Goal: Complete application form

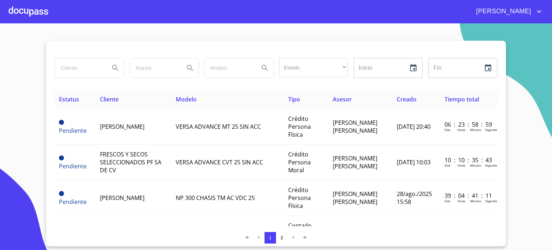
click at [24, 11] on div at bounding box center [29, 11] width 40 height 23
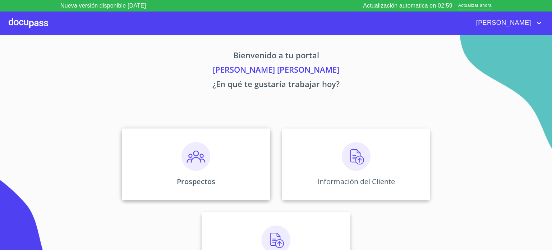
click at [192, 164] on img at bounding box center [195, 156] width 29 height 29
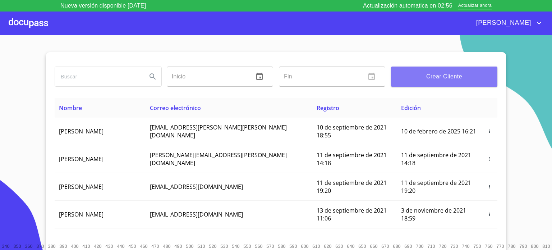
click at [424, 74] on span "Crear Cliente" at bounding box center [444, 77] width 95 height 10
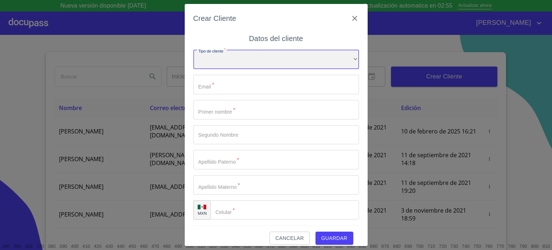
click at [239, 63] on div "​" at bounding box center [276, 59] width 166 height 19
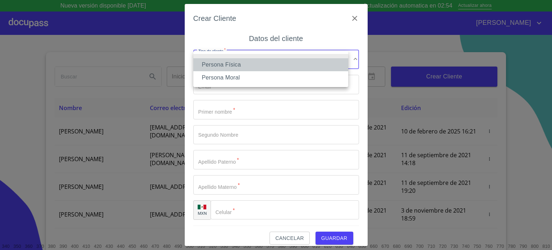
click at [240, 66] on li "Persona Física" at bounding box center [270, 64] width 155 height 13
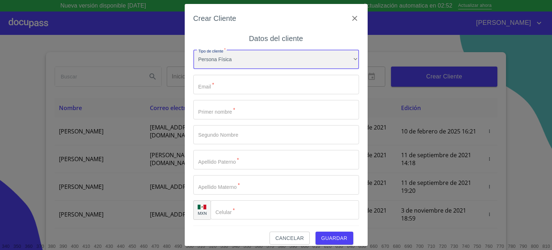
scroll to position [7, 0]
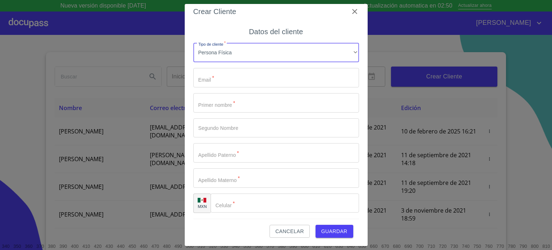
click at [230, 78] on input "Tipo de cliente   *" at bounding box center [276, 77] width 166 height 19
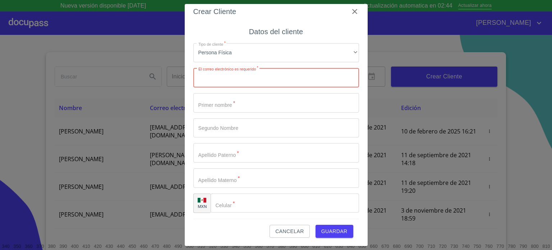
click at [252, 79] on input "Tipo de cliente   *" at bounding box center [276, 77] width 166 height 19
paste input "[EMAIL_ADDRESS][DOMAIN_NAME]"
type input "[EMAIL_ADDRESS][DOMAIN_NAME]"
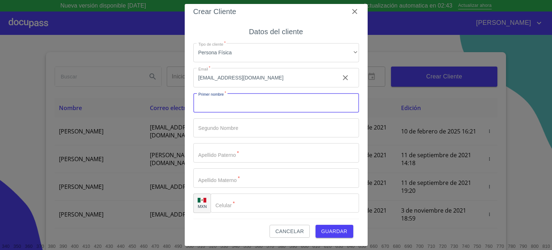
click at [225, 106] on input "Tipo de cliente   *" at bounding box center [276, 102] width 166 height 19
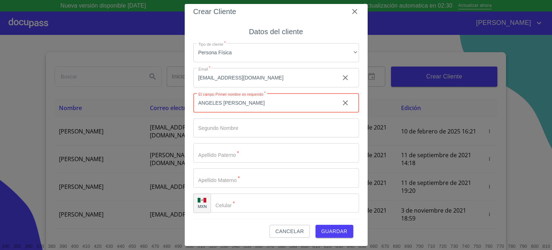
type input "ANGELES CORINA"
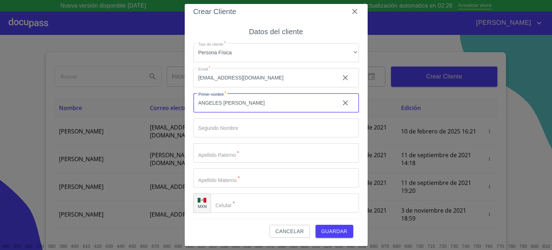
click at [250, 125] on input "Tipo de cliente   *" at bounding box center [276, 127] width 166 height 19
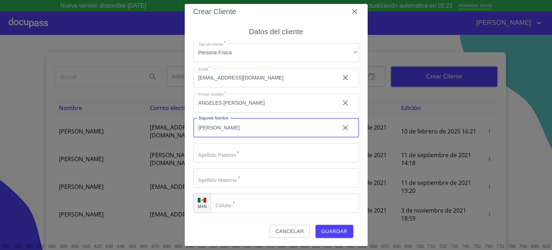
type input "[PERSON_NAME]"
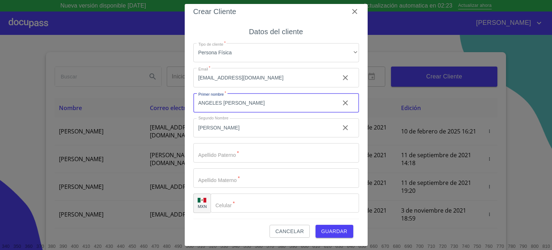
click at [262, 104] on input "ANGELES CORINA" at bounding box center [263, 102] width 141 height 19
type input "[GEOGRAPHIC_DATA]"
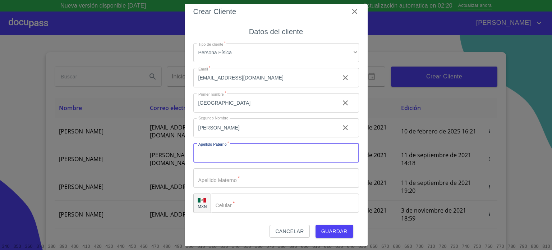
click at [226, 155] on input "Tipo de cliente   *" at bounding box center [276, 152] width 166 height 19
type input "GUTIERREZ"
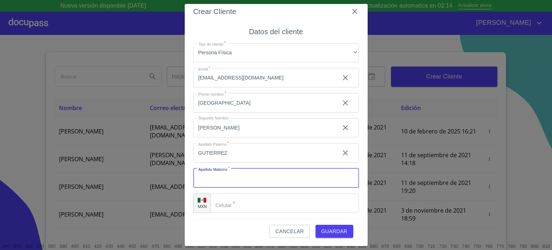
click at [254, 178] on input "Tipo de cliente   *" at bounding box center [276, 177] width 166 height 19
type input "[PERSON_NAME]"
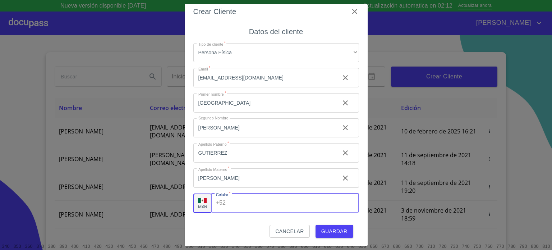
click at [253, 202] on input "Tipo de cliente   *" at bounding box center [294, 202] width 130 height 19
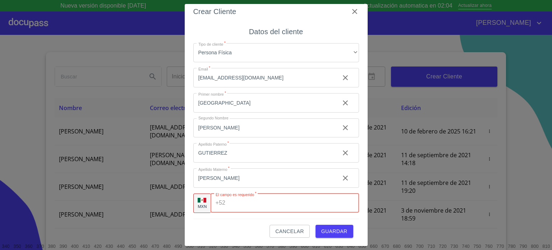
click at [247, 204] on input "Tipo de cliente   *" at bounding box center [293, 202] width 130 height 19
paste input "(33)10847938"
type input "(33)10847938"
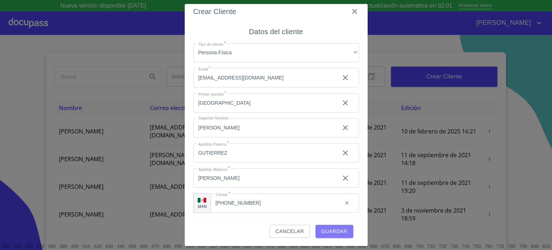
click at [328, 233] on span "Guardar" at bounding box center [334, 231] width 26 height 9
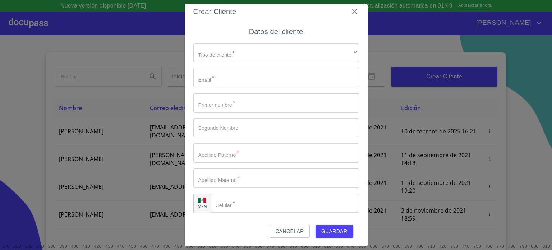
scroll to position [0, 0]
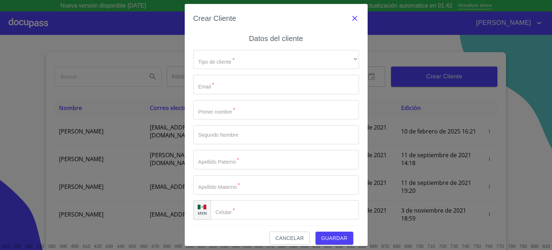
click at [350, 21] on icon "button" at bounding box center [354, 18] width 9 height 9
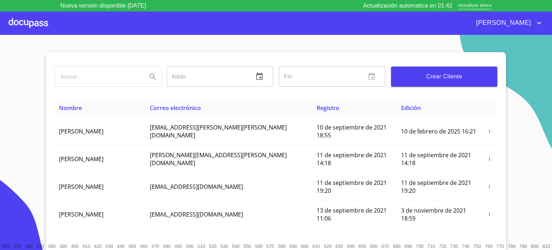
click at [95, 79] on input "search" at bounding box center [98, 76] width 86 height 19
type input "ANGELES CORINA"
click at [152, 76] on icon "Search" at bounding box center [152, 76] width 9 height 9
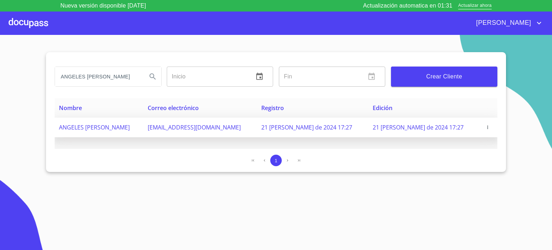
click at [125, 127] on span "ANGELES [PERSON_NAME]" at bounding box center [94, 127] width 71 height 8
click at [128, 130] on span "ANGELES [PERSON_NAME]" at bounding box center [94, 127] width 71 height 8
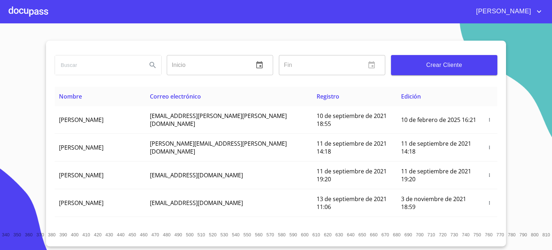
click at [95, 65] on input "search" at bounding box center [98, 64] width 86 height 19
type input "[PERSON_NAME]"
click at [151, 64] on icon "Search" at bounding box center [153, 65] width 6 height 6
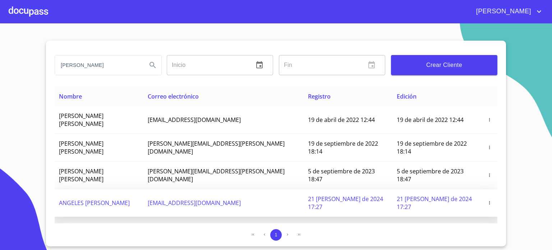
click at [121, 199] on span "ANGELES [PERSON_NAME]" at bounding box center [94, 203] width 71 height 8
click at [488, 200] on icon "button" at bounding box center [489, 202] width 5 height 5
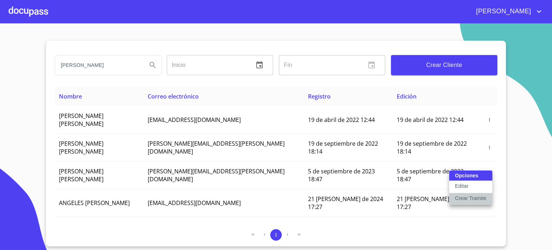
click at [480, 199] on p "Crear Tramite" at bounding box center [471, 197] width 32 height 7
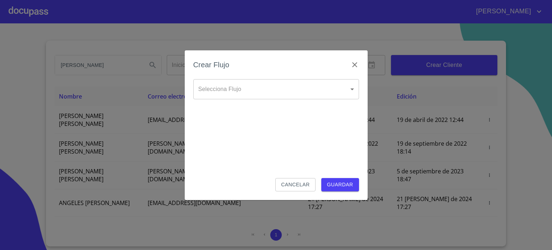
click at [331, 96] on body "[PERSON_NAME] ​ Fin ​ Crear Cliente Nombre Correo electrónico Registro Edición …" at bounding box center [276, 125] width 552 height 250
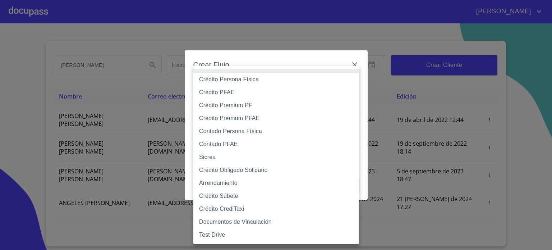
click at [267, 79] on li "Crédito Persona Física" at bounding box center [276, 79] width 166 height 13
type input "6009fb3c7d1714eb8809aa97"
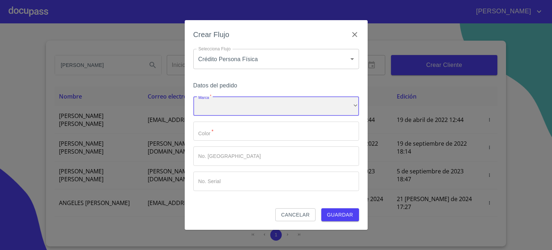
click at [246, 107] on div "​" at bounding box center [276, 105] width 166 height 19
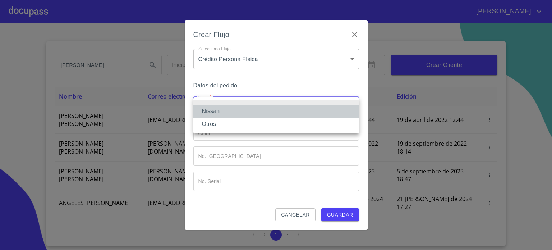
click at [242, 109] on li "Nissan" at bounding box center [276, 111] width 166 height 13
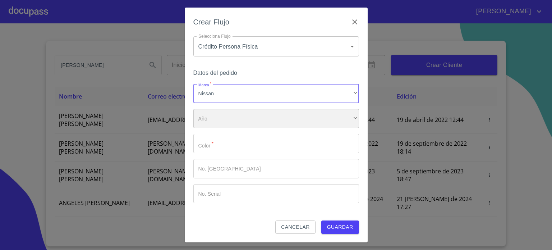
click at [227, 124] on div "​" at bounding box center [276, 118] width 166 height 19
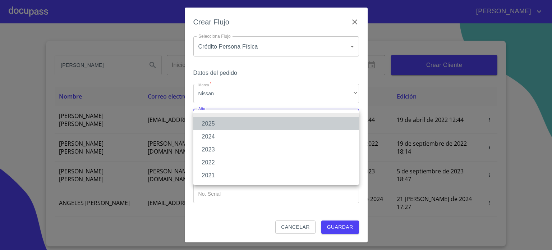
click at [226, 123] on li "2025" at bounding box center [276, 123] width 166 height 13
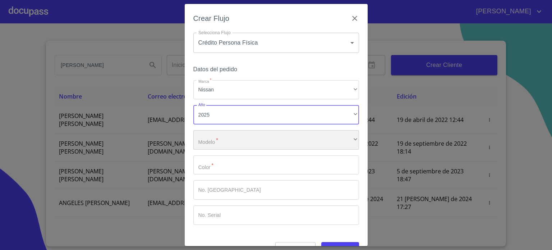
click at [228, 141] on div "​" at bounding box center [276, 139] width 166 height 19
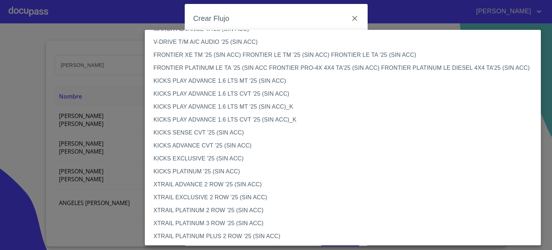
scroll to position [554, 0]
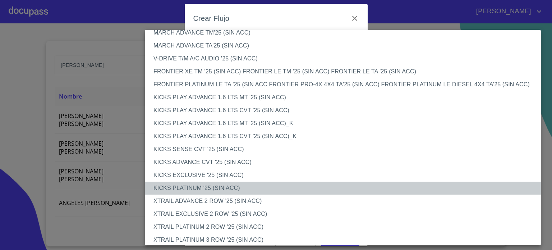
click at [185, 188] on li "KICKS PLATINUM '25 (SIN ACC)" at bounding box center [345, 187] width 401 height 13
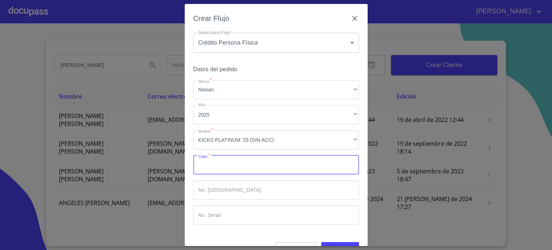
click at [271, 167] on input "Marca   *" at bounding box center [276, 164] width 166 height 19
type input "GRIS"
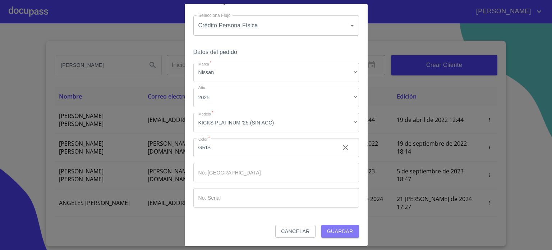
click at [338, 230] on span "Guardar" at bounding box center [340, 231] width 26 height 9
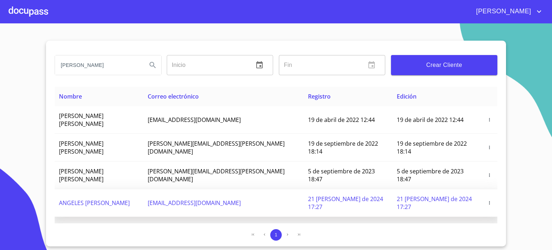
click at [489, 201] on icon "button" at bounding box center [489, 202] width 1 height 3
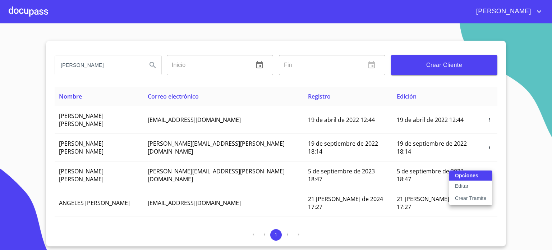
click at [46, 98] on div at bounding box center [276, 125] width 552 height 250
click at [38, 11] on div at bounding box center [29, 11] width 40 height 23
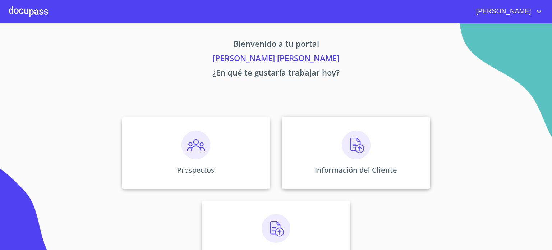
click at [347, 165] on p "Información del Cliente" at bounding box center [356, 170] width 82 height 10
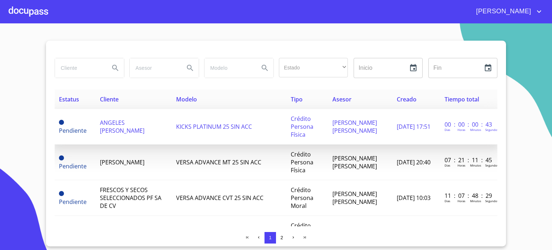
click at [123, 123] on span "ANGELES [PERSON_NAME]" at bounding box center [122, 127] width 45 height 16
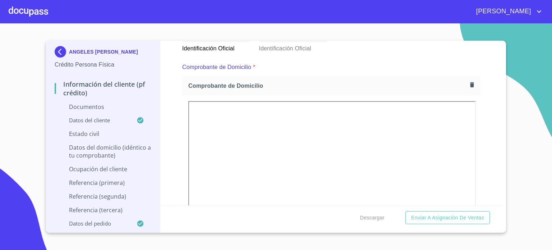
scroll to position [341, 0]
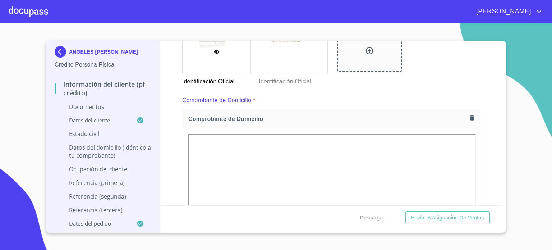
click at [470, 118] on icon "button" at bounding box center [472, 117] width 4 height 5
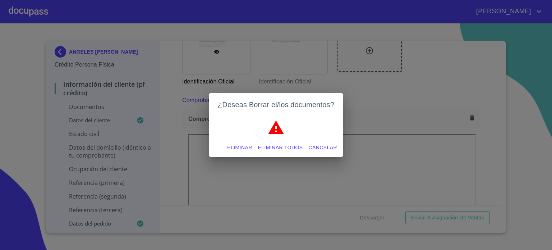
click at [241, 147] on span "Eliminar" at bounding box center [239, 147] width 25 height 9
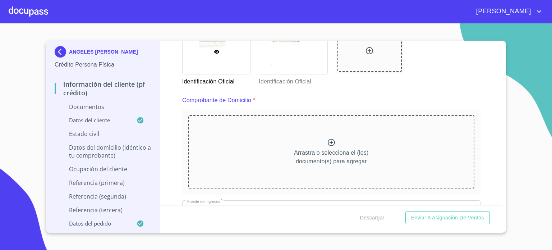
click at [331, 143] on icon at bounding box center [331, 142] width 7 height 7
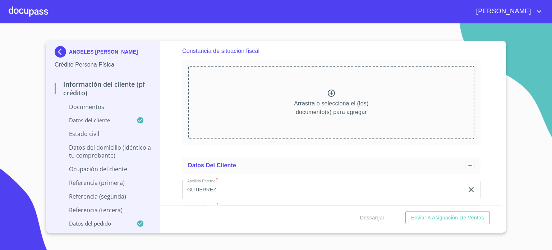
scroll to position [1321, 0]
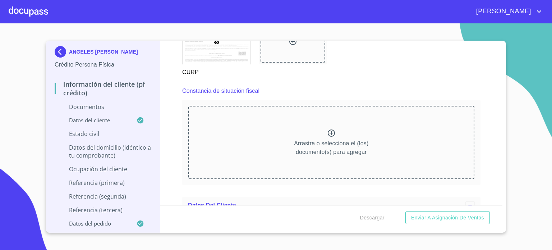
click at [319, 139] on p "Arrastra o selecciona el (los) documento(s) para agregar" at bounding box center [331, 147] width 74 height 17
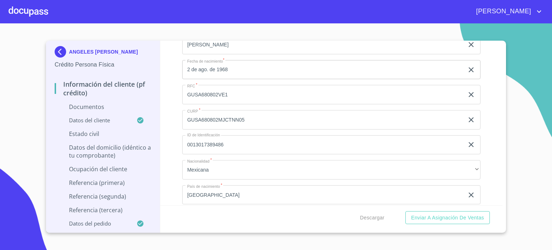
scroll to position [1601, 0]
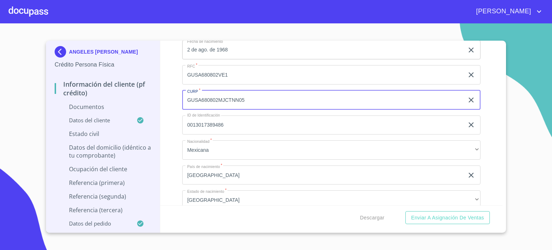
drag, startPoint x: 252, startPoint y: 97, endPoint x: 181, endPoint y: 101, distance: 70.2
click at [181, 101] on div "Información del cliente (PF crédito) Documentos Documento de identificación.   …" at bounding box center [331, 123] width 342 height 165
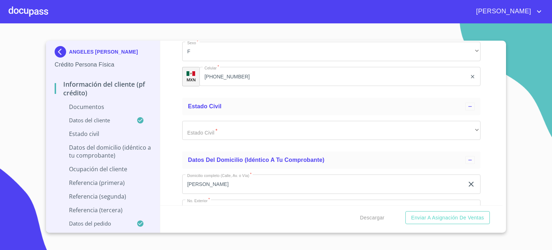
scroll to position [1768, 0]
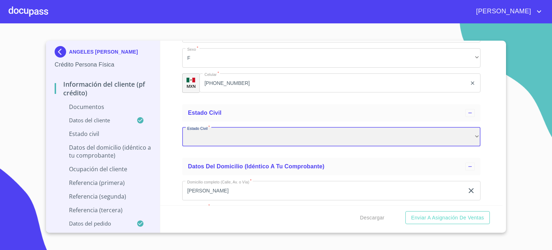
click at [299, 133] on div "​" at bounding box center [331, 136] width 298 height 19
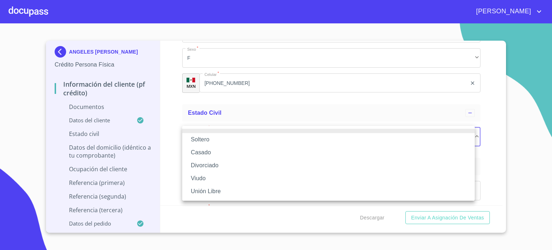
click at [227, 154] on li "Casado" at bounding box center [328, 152] width 293 height 13
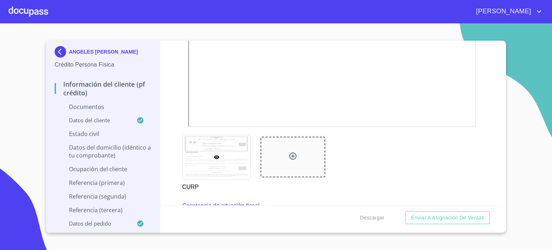
scroll to position [1325, 0]
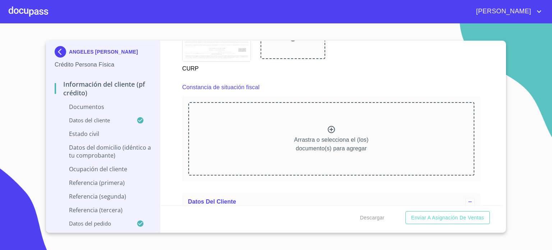
click at [337, 130] on div "Arrastra o selecciona el (los) documento(s) para agregar" at bounding box center [331, 138] width 286 height 73
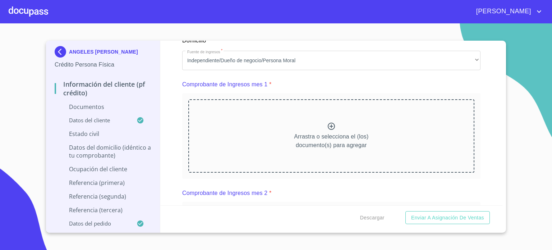
scroll to position [711, 0]
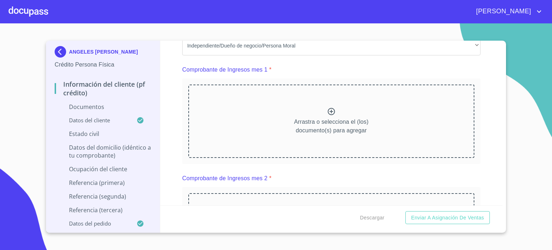
click at [322, 109] on div "Arrastra o selecciona el (los) documento(s) para agregar" at bounding box center [331, 120] width 286 height 73
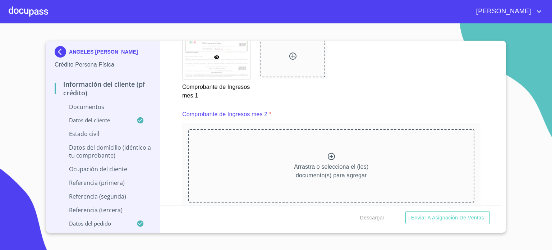
scroll to position [1066, 0]
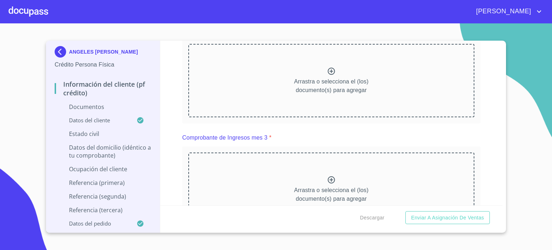
click at [352, 72] on div "Arrastra o selecciona el (los) documento(s) para agregar" at bounding box center [331, 80] width 286 height 73
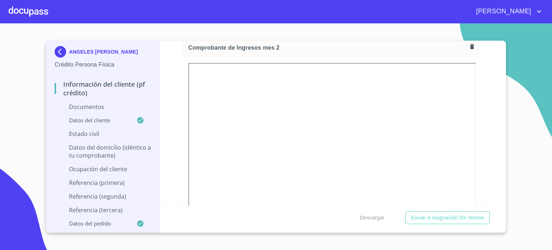
scroll to position [1353, 0]
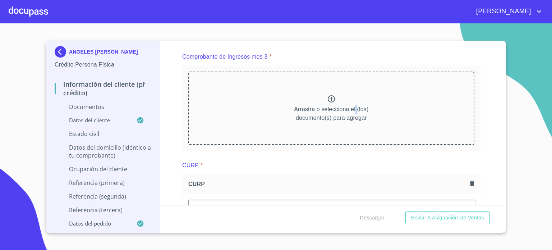
click at [353, 101] on div "Arrastra o selecciona el (los) documento(s) para agregar" at bounding box center [331, 108] width 286 height 73
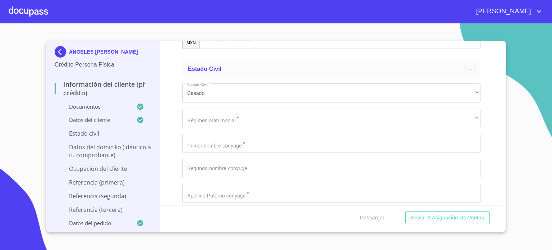
scroll to position [2644, 0]
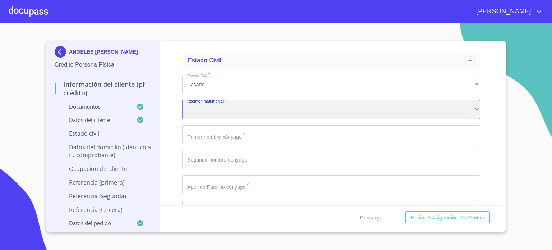
click at [229, 110] on div "​" at bounding box center [331, 109] width 298 height 19
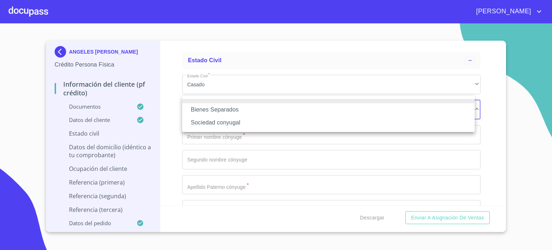
click at [238, 111] on li "Bienes Separados" at bounding box center [328, 109] width 293 height 13
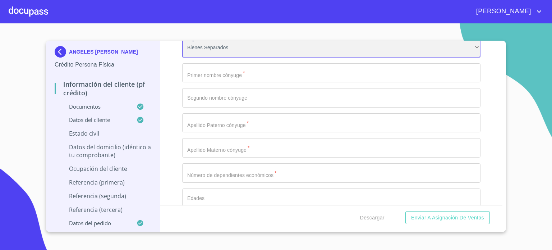
scroll to position [2714, 0]
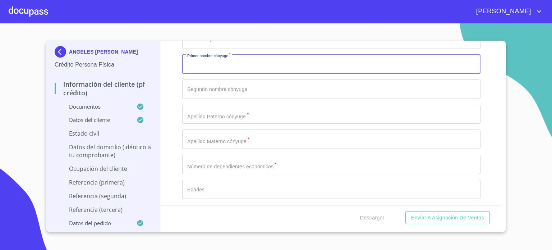
click at [236, 64] on input "Documento de identificación.   *" at bounding box center [331, 64] width 298 height 19
type input "[PERSON_NAME]"
click at [231, 81] on input "Documento de identificación.   *" at bounding box center [331, 88] width 298 height 19
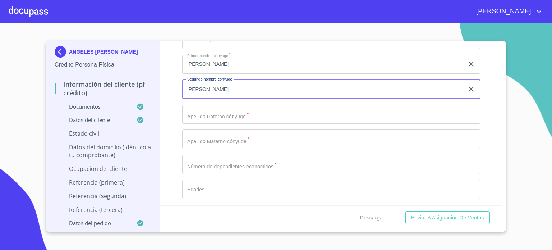
type input "[PERSON_NAME]"
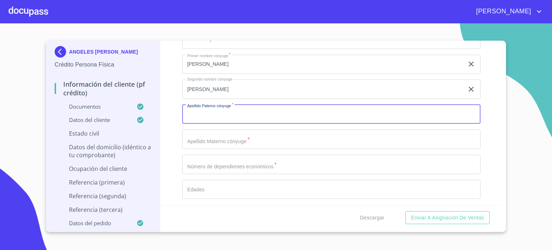
click at [226, 111] on input "Documento de identificación.   *" at bounding box center [331, 114] width 298 height 19
type input "[PERSON_NAME]"
click at [239, 141] on input "Documento de identificación.   *" at bounding box center [331, 138] width 298 height 19
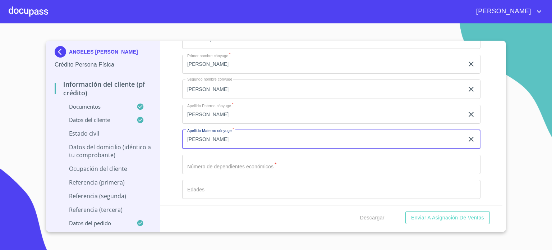
type input "[PERSON_NAME]"
click at [247, 157] on input "Documento de identificación.   *" at bounding box center [331, 164] width 298 height 19
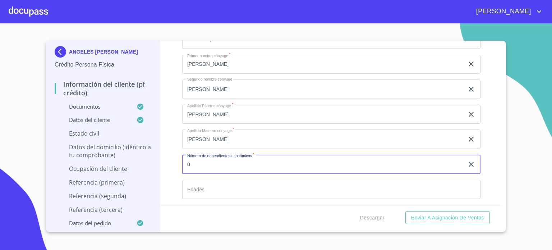
type input "0"
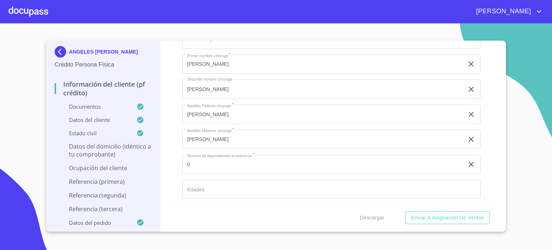
click at [295, 201] on ul "Estado Civil Estado Civil   * [PERSON_NAME] ​ Régimen matrimonial   * Bienes Se…" at bounding box center [331, 92] width 298 height 229
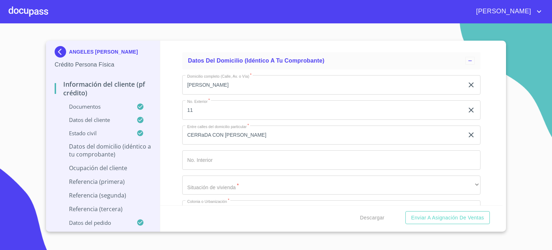
scroll to position [2877, 0]
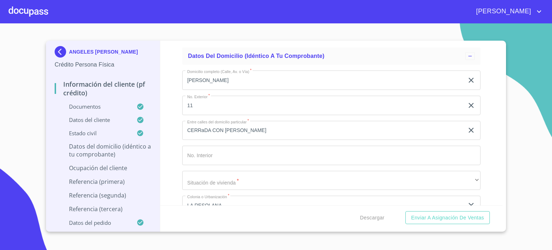
click at [204, 127] on input "CERRaDA CON [PERSON_NAME]" at bounding box center [323, 130] width 282 height 19
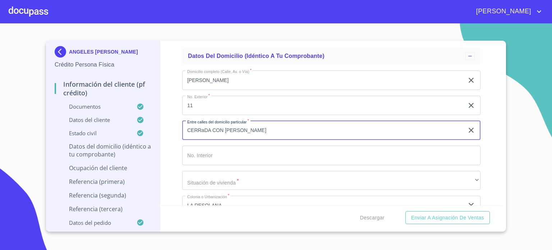
click at [201, 123] on input "CERRaDA CON [PERSON_NAME]" at bounding box center [323, 130] width 282 height 19
click at [204, 124] on input "CERRaDA CON [PERSON_NAME]" at bounding box center [323, 130] width 282 height 19
type input "CERRADA CON [PERSON_NAME]"
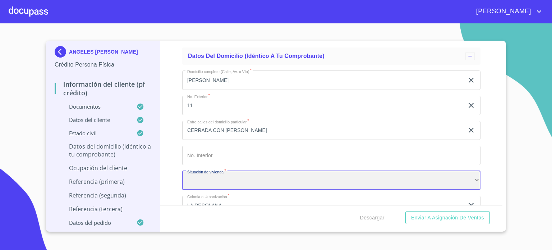
click at [238, 178] on div "​" at bounding box center [331, 180] width 298 height 19
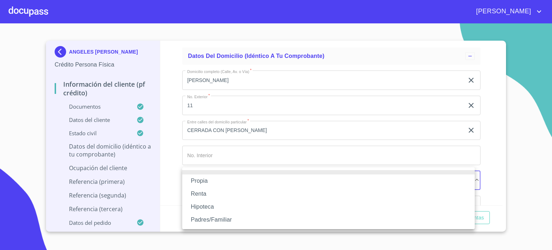
click at [224, 179] on li "Propia" at bounding box center [328, 180] width 293 height 13
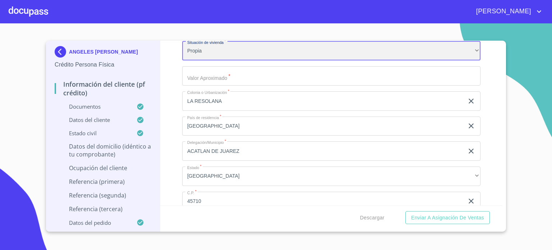
scroll to position [3012, 0]
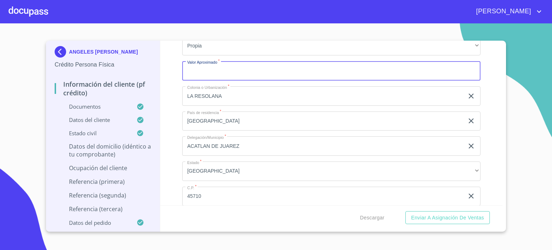
click at [227, 63] on input "Documento de identificación.   *" at bounding box center [331, 70] width 298 height 19
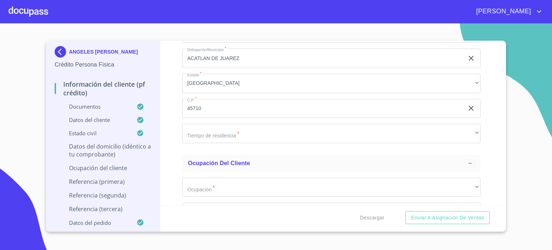
scroll to position [3151, 0]
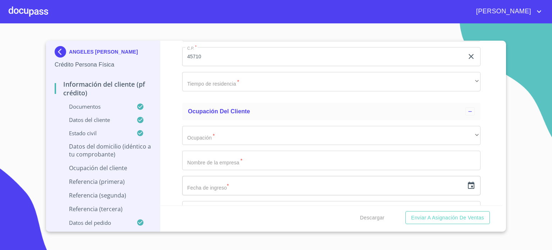
type input "$3,000,000"
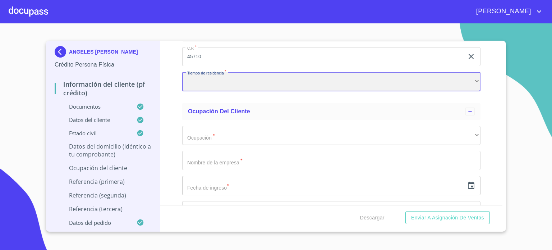
click at [246, 81] on div "​" at bounding box center [331, 81] width 298 height 19
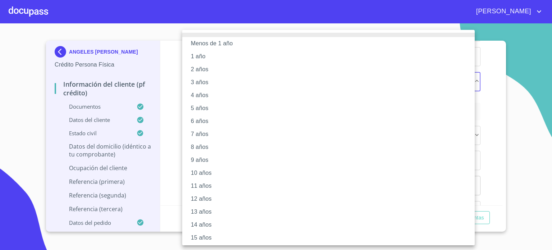
scroll to position [66, 0]
click at [230, 238] on li "20 años" at bounding box center [331, 236] width 298 height 13
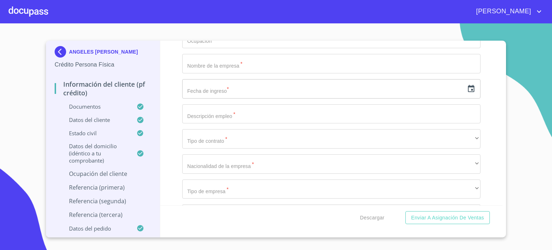
scroll to position [3222, 0]
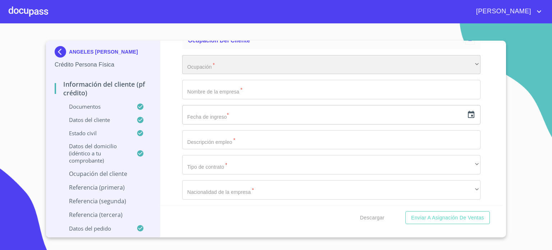
click at [240, 62] on div "​" at bounding box center [331, 64] width 298 height 19
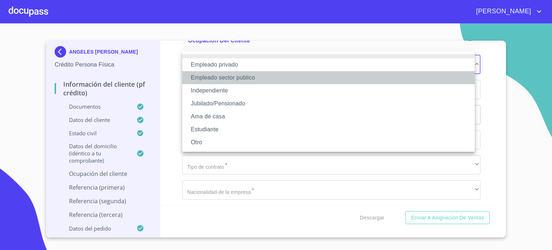
click at [245, 80] on li "Empleado sector publico" at bounding box center [328, 77] width 293 height 13
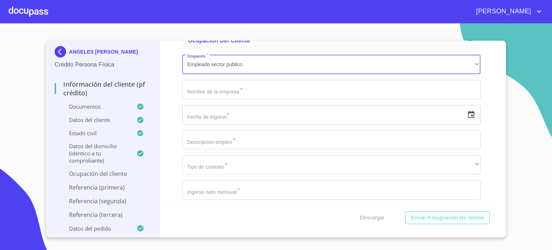
click at [247, 89] on input "Documento de identificación.   *" at bounding box center [331, 89] width 298 height 19
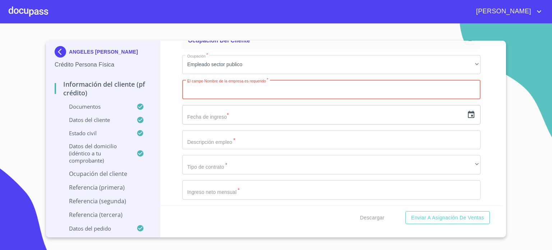
click at [213, 86] on input "Documento de identificación.   *" at bounding box center [331, 89] width 298 height 19
click at [247, 89] on input "Documento de identificación.   *" at bounding box center [331, 89] width 298 height 19
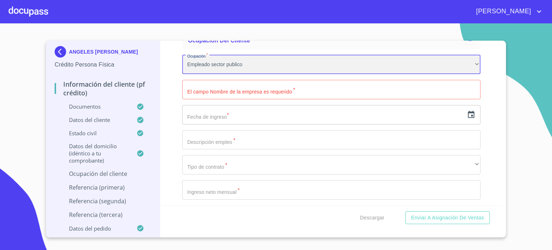
click at [253, 60] on div "Empleado sector publico" at bounding box center [331, 64] width 298 height 19
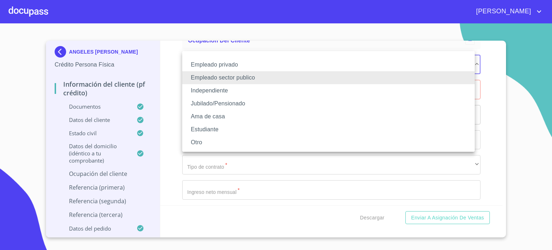
click at [174, 106] on div at bounding box center [276, 125] width 552 height 250
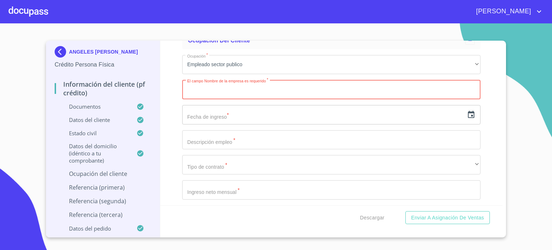
click at [231, 94] on input "Documento de identificación.   *" at bounding box center [331, 89] width 298 height 19
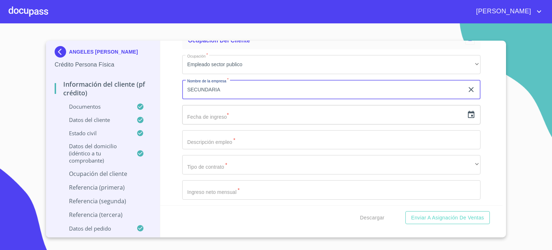
click at [251, 87] on input "SECUNDARIA" at bounding box center [323, 89] width 282 height 19
click at [221, 83] on input "SECUNDARIA [PERSON_NAME]" at bounding box center [323, 89] width 282 height 19
type input "SECUNDARIA GENERAL 41 [PERSON_NAME]"
click at [235, 112] on input "text" at bounding box center [323, 114] width 282 height 19
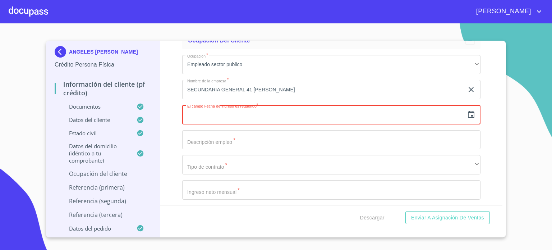
click at [468, 111] on icon "button" at bounding box center [471, 114] width 6 height 7
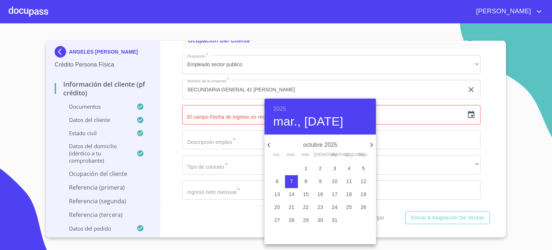
click at [283, 108] on h6 "2025" at bounding box center [279, 109] width 13 height 10
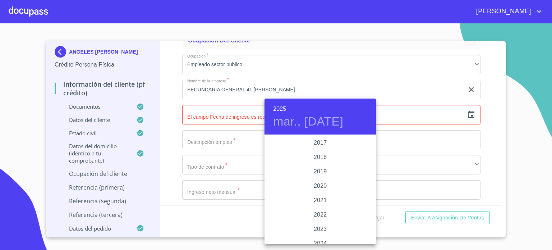
scroll to position [1312, 0]
click at [318, 152] on div "2017" at bounding box center [320, 153] width 111 height 14
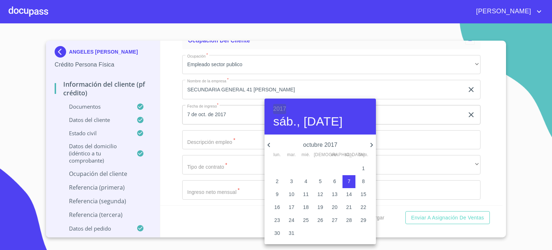
click at [279, 111] on h6 "2017" at bounding box center [279, 109] width 13 height 10
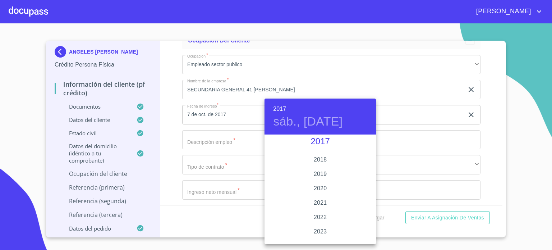
scroll to position [1346, 0]
click at [318, 225] on div "2024" at bounding box center [320, 227] width 111 height 14
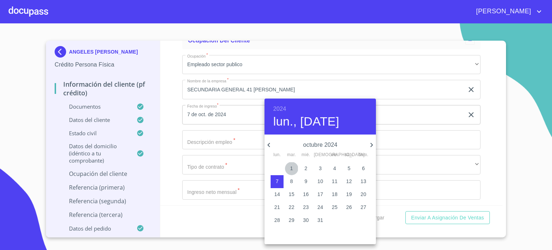
click at [290, 168] on p "1" at bounding box center [291, 168] width 3 height 7
type input "1 de oct. de 2024"
click at [179, 110] on div at bounding box center [276, 125] width 552 height 250
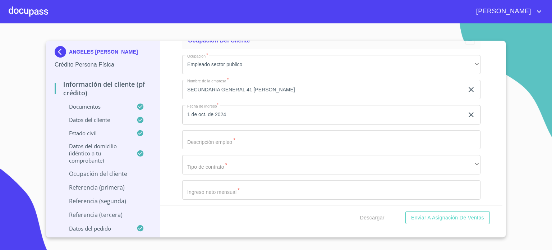
click at [266, 137] on input "Documento de identificación.   *" at bounding box center [331, 139] width 298 height 19
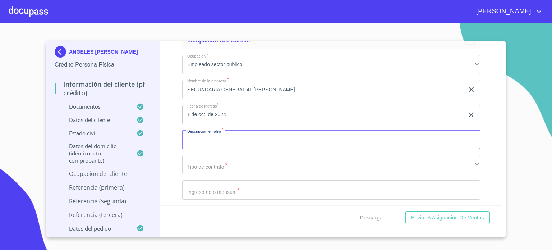
click at [225, 141] on input "Documento de identificación.   *" at bounding box center [331, 139] width 298 height 19
type input "MAESTRA DE SECUNDARIA"
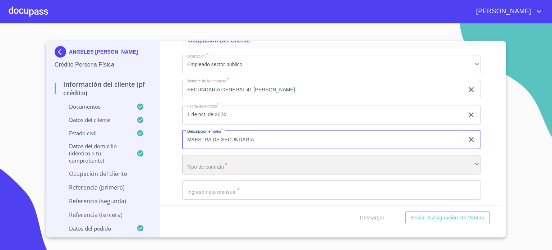
click at [242, 162] on div "​" at bounding box center [331, 164] width 298 height 19
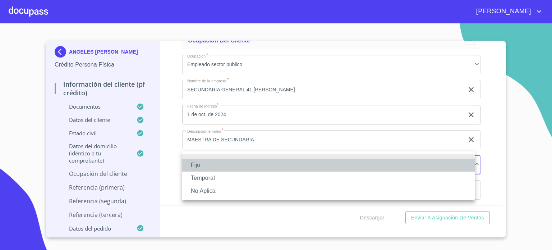
click at [221, 168] on li "Fijo" at bounding box center [328, 164] width 293 height 13
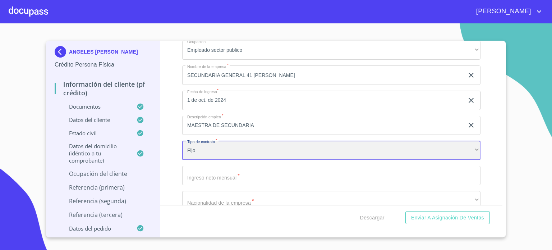
scroll to position [3304, 0]
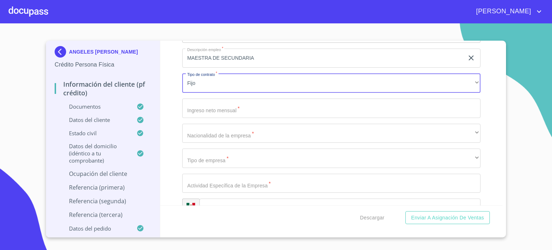
click at [231, 110] on input "Documento de identificación.   *" at bounding box center [331, 107] width 298 height 19
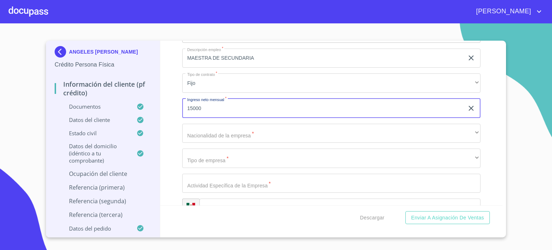
type input "15000"
click at [479, 120] on div "Información del cliente (PF crédito) Documentos Documento de identificación.   …" at bounding box center [331, 123] width 342 height 165
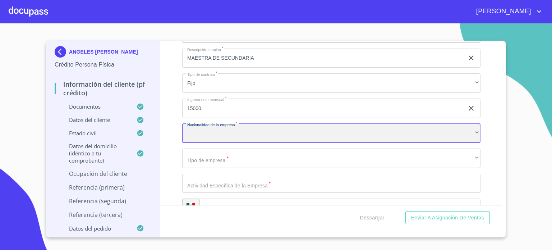
click at [231, 129] on div "​" at bounding box center [331, 133] width 298 height 19
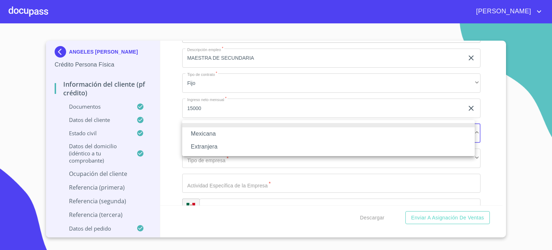
click at [224, 135] on li "Mexicana" at bounding box center [328, 133] width 293 height 13
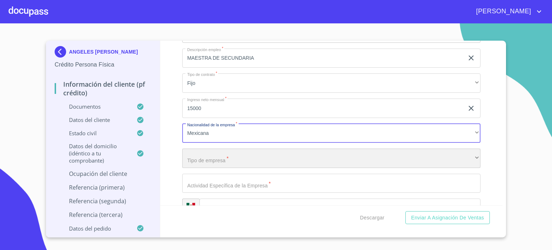
click at [231, 158] on div "​" at bounding box center [331, 157] width 298 height 19
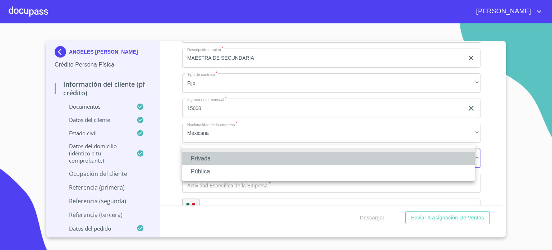
click at [220, 158] on li "Privada" at bounding box center [328, 158] width 293 height 13
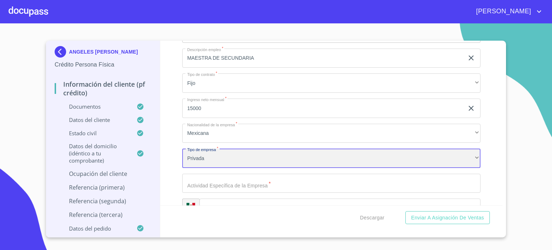
click at [229, 156] on div "Privada" at bounding box center [331, 157] width 298 height 19
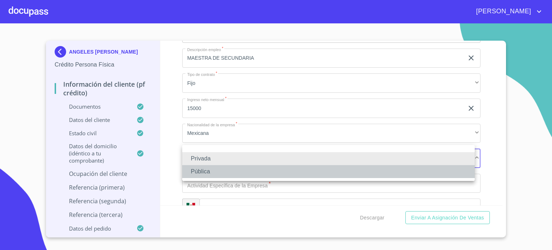
click at [231, 175] on li "Pública" at bounding box center [328, 171] width 293 height 13
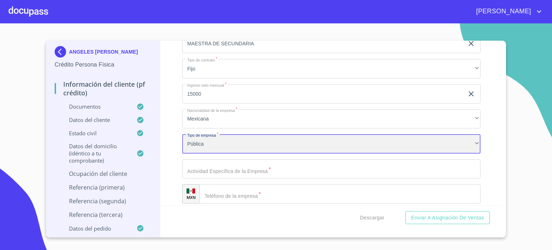
scroll to position [3366, 0]
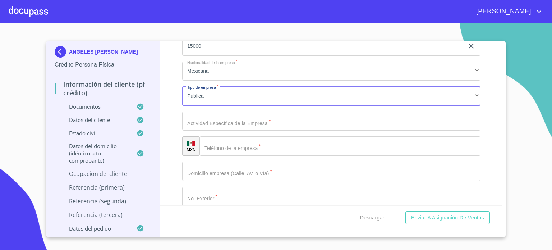
click at [247, 118] on input "Documento de identificación.   *" at bounding box center [331, 120] width 298 height 19
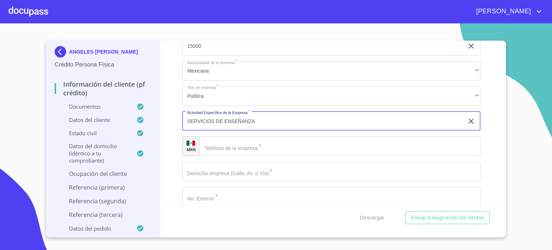
type input "SERVICIOS DE ENSEÑANZA"
click at [229, 143] on input "Documento de identificación.   *" at bounding box center [339, 145] width 281 height 19
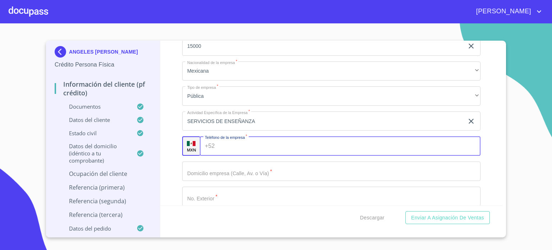
paste input "[PHONE_NUMBER]"
type input "[PHONE_NUMBER]"
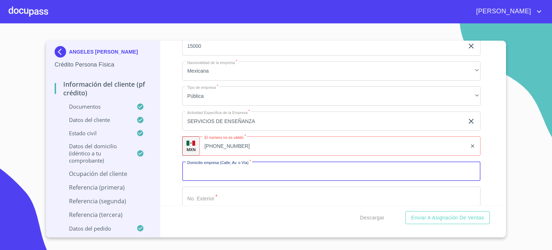
click at [229, 167] on input "Documento de identificación.   *" at bounding box center [331, 170] width 298 height 19
paste input "[PERSON_NAME] [PERSON_NAME]"
type input "[PERSON_NAME] [PERSON_NAME]"
click at [489, 170] on div "Información del cliente (PF crédito) Documentos Documento de identificación.   …" at bounding box center [331, 123] width 342 height 165
click at [219, 143] on input "[PHONE_NUMBER]" at bounding box center [332, 145] width 267 height 19
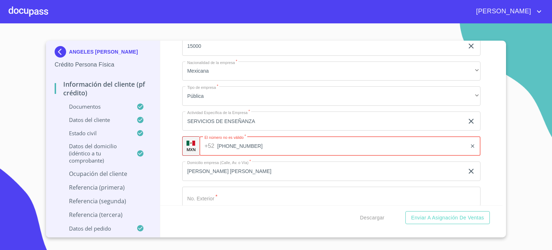
click at [232, 143] on input "[PHONE_NUMBER]" at bounding box center [341, 145] width 249 height 19
type input "[PHONE_NUMBER]"
click at [478, 129] on div "Información del cliente (PF crédito) Documentos Documento de identificación.   …" at bounding box center [331, 123] width 342 height 165
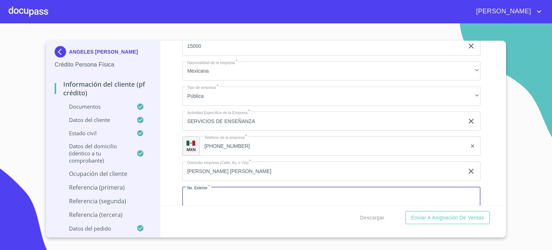
click at [227, 194] on input "Documento de identificación.   *" at bounding box center [331, 196] width 298 height 19
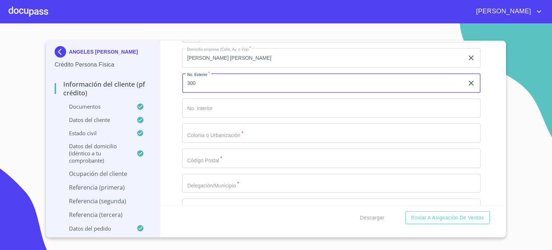
scroll to position [3481, 0]
type input "300"
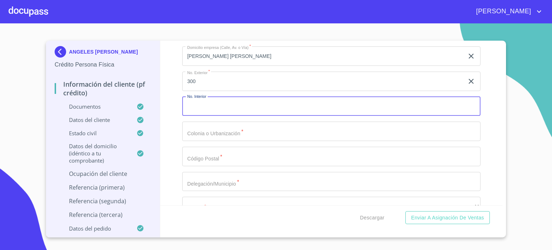
click at [240, 102] on input "Documento de identificación.   *" at bounding box center [331, 106] width 298 height 19
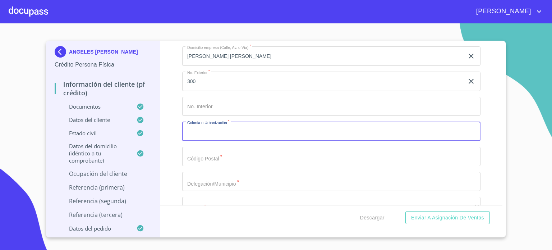
click at [242, 126] on input "Documento de identificación.   *" at bounding box center [331, 130] width 298 height 19
type input "AJIJIC"
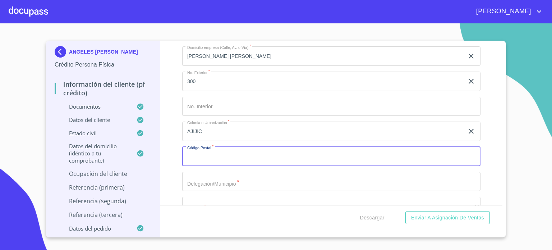
click at [236, 155] on input "Documento de identificación.   *" at bounding box center [331, 156] width 298 height 19
type input "45920"
click at [480, 159] on div "Información del cliente (PF crédito) Documentos Documento de identificación.   …" at bounding box center [331, 123] width 342 height 165
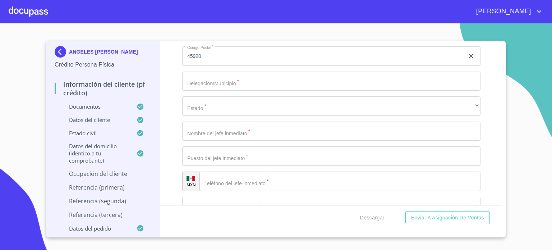
scroll to position [3581, 0]
click at [234, 77] on input "Documento de identificación.   *" at bounding box center [331, 80] width 298 height 19
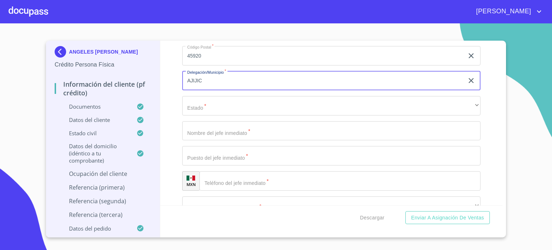
type input "AJIJIC"
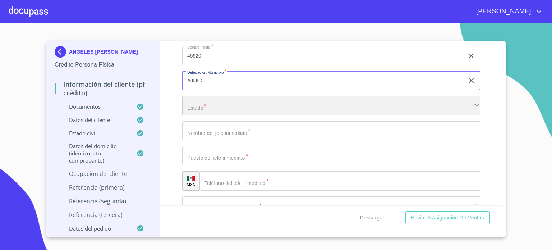
click at [234, 102] on div "​" at bounding box center [331, 105] width 298 height 19
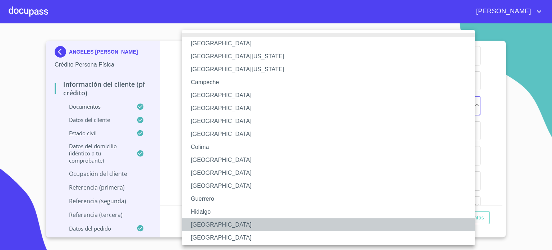
click at [213, 224] on li "[GEOGRAPHIC_DATA]" at bounding box center [331, 224] width 298 height 13
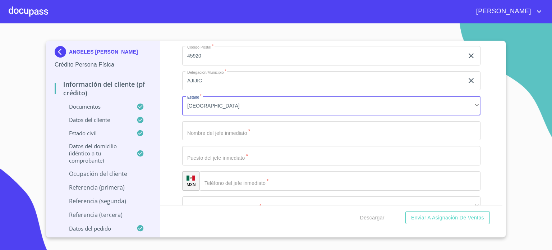
click at [221, 133] on input "Documento de identificación.   *" at bounding box center [331, 130] width 298 height 19
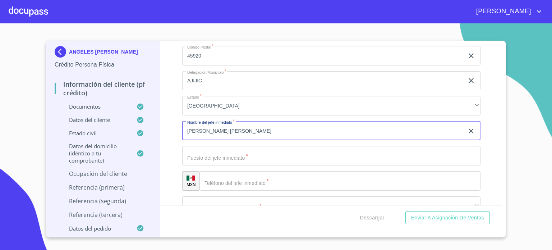
type input "[PERSON_NAME] [PERSON_NAME]"
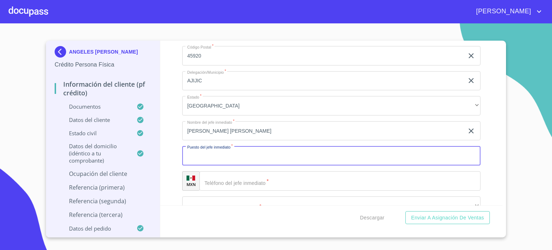
click at [241, 157] on input "Documento de identificación.   *" at bounding box center [331, 155] width 298 height 19
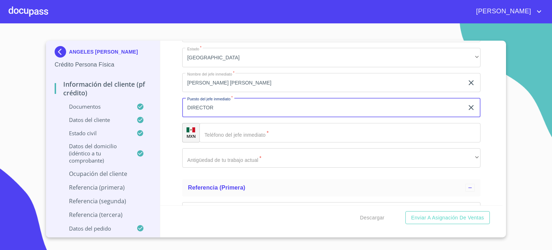
scroll to position [3663, 0]
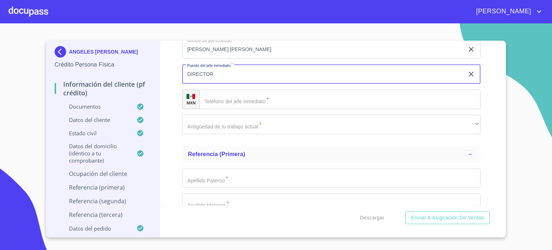
type input "DIRECTOR"
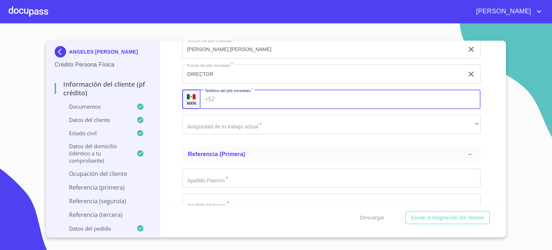
click at [229, 97] on input "Documento de identificación.   *" at bounding box center [349, 98] width 263 height 19
type input "[PHONE_NUMBER]"
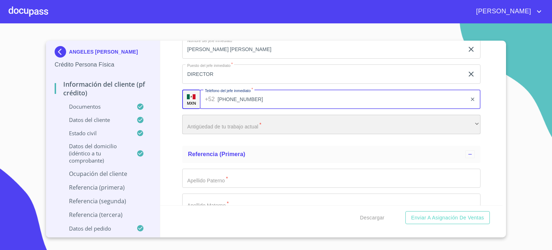
click at [230, 122] on div "​" at bounding box center [331, 124] width 298 height 19
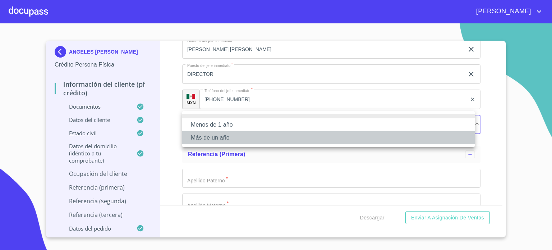
click at [231, 136] on li "Más de un año" at bounding box center [328, 137] width 293 height 13
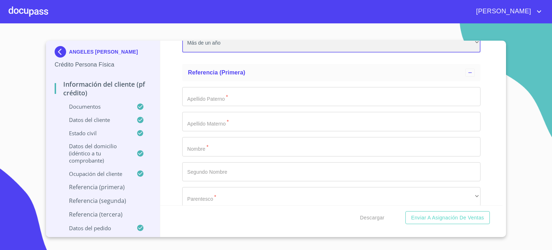
scroll to position [3759, 0]
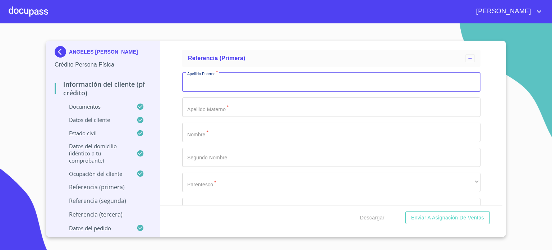
click at [210, 80] on input "Documento de identificación.   *" at bounding box center [331, 82] width 298 height 19
type input "[PERSON_NAME]"
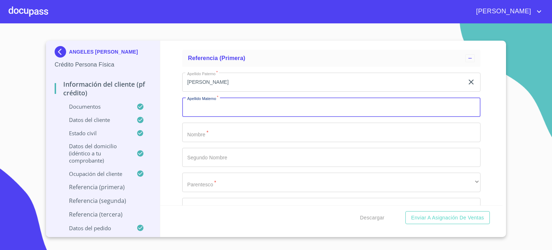
click at [218, 105] on input "Documento de identificación.   *" at bounding box center [331, 106] width 298 height 19
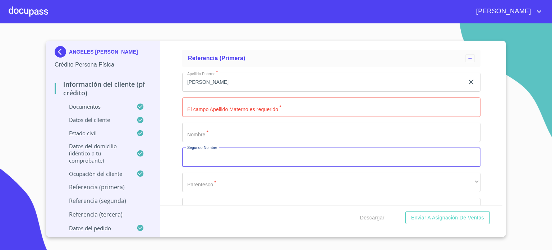
click at [223, 157] on input "Documento de identificación.   *" at bounding box center [331, 157] width 298 height 19
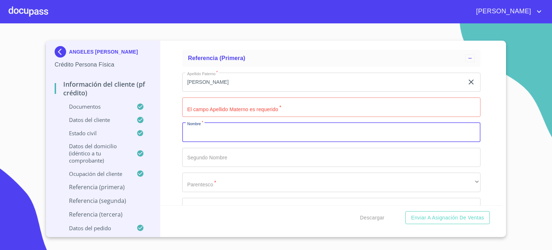
click at [216, 131] on input "Documento de identificación.   *" at bounding box center [331, 132] width 298 height 19
type input "[PERSON_NAME]"
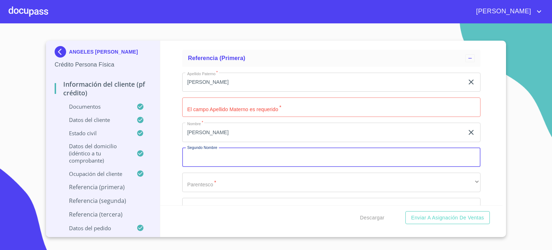
click at [235, 159] on input "Documento de identificación.   *" at bounding box center [331, 157] width 298 height 19
type input "[PERSON_NAME]"
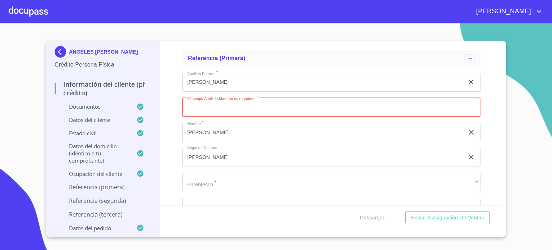
click at [203, 107] on input "Documento de identificación.   *" at bounding box center [331, 106] width 298 height 19
type input "GUTIERREZ"
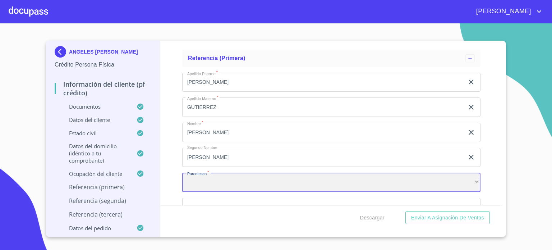
click at [217, 181] on div "​" at bounding box center [331, 182] width 298 height 19
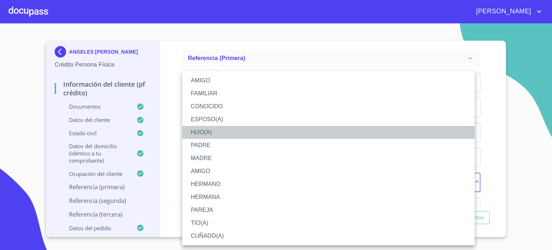
click at [208, 136] on li "HIJO(A)" at bounding box center [328, 132] width 293 height 13
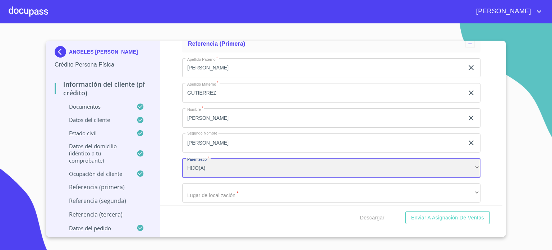
scroll to position [3816, 0]
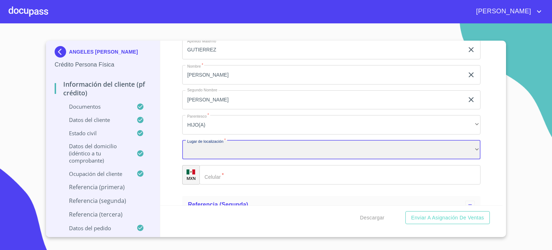
click at [258, 141] on div "​" at bounding box center [331, 149] width 298 height 19
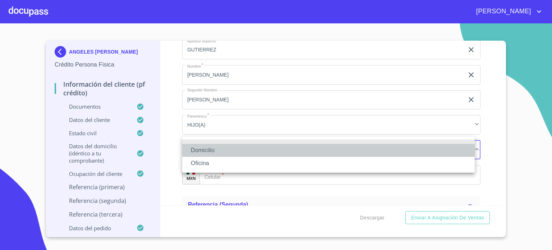
click at [234, 151] on li "Domicilio" at bounding box center [328, 150] width 293 height 13
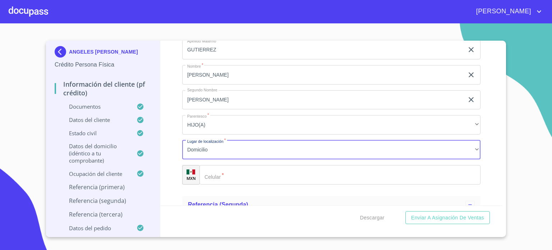
click at [230, 171] on input "Documento de identificación.   *" at bounding box center [339, 174] width 281 height 19
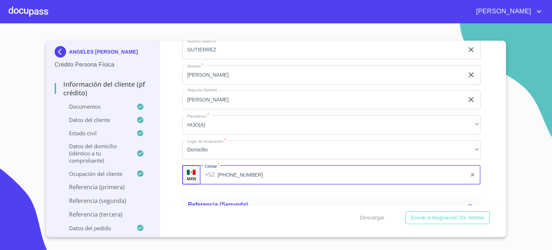
type input "[PHONE_NUMBER]"
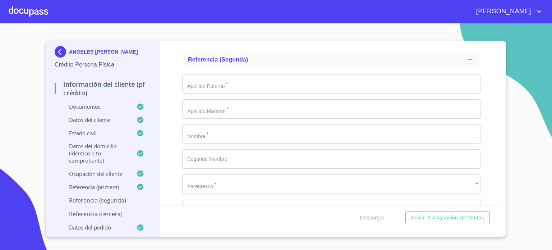
scroll to position [3974, 0]
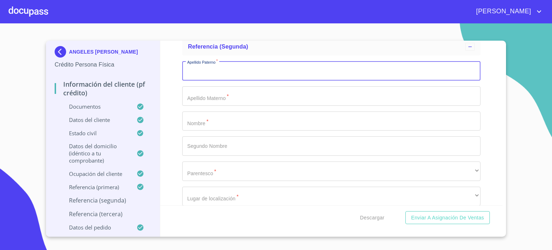
click at [224, 68] on input "Documento de identificación.   *" at bounding box center [331, 70] width 298 height 19
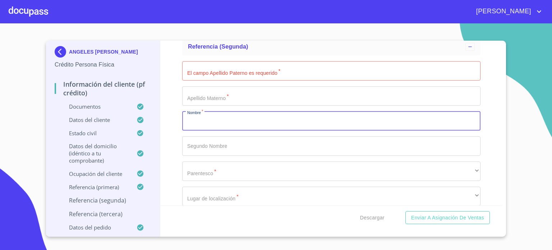
click at [204, 123] on input "Documento de identificación.   *" at bounding box center [331, 120] width 298 height 19
type input "[PERSON_NAME]"
click at [213, 142] on input "Documento de identificación.   *" at bounding box center [331, 145] width 298 height 19
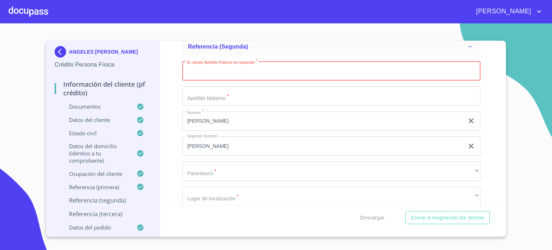
click at [211, 72] on input "Documento de identificación.   *" at bounding box center [331, 70] width 298 height 19
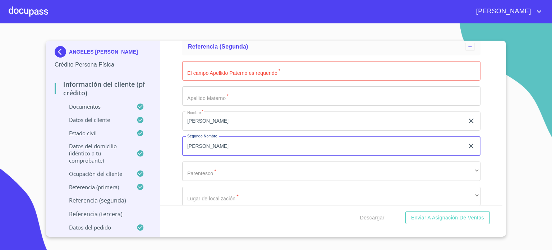
click at [209, 139] on input "[PERSON_NAME]" at bounding box center [323, 145] width 282 height 19
type input "M"
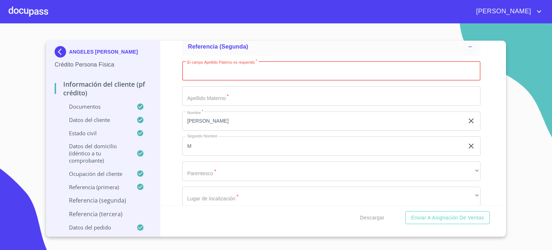
click at [208, 72] on input "Documento de identificación.   *" at bounding box center [331, 70] width 298 height 19
type input "GUTIERREZ"
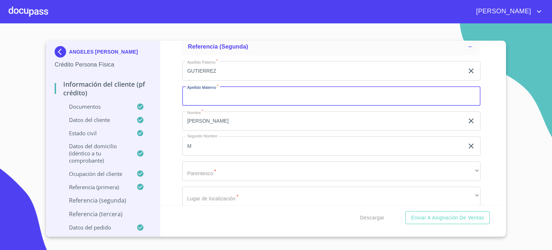
click at [212, 99] on input "Documento de identificación.   *" at bounding box center [331, 95] width 298 height 19
type input "[PERSON_NAME]"
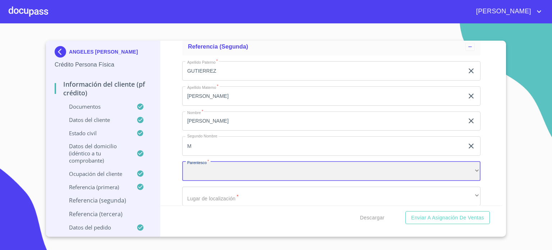
click at [219, 167] on div "​" at bounding box center [331, 170] width 298 height 19
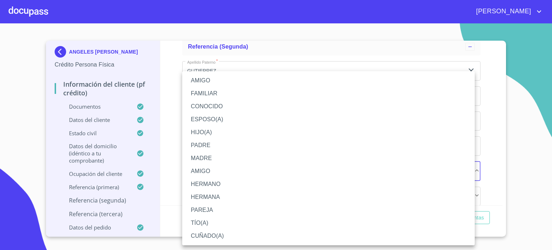
click at [220, 195] on li "HERMANA" at bounding box center [328, 196] width 293 height 13
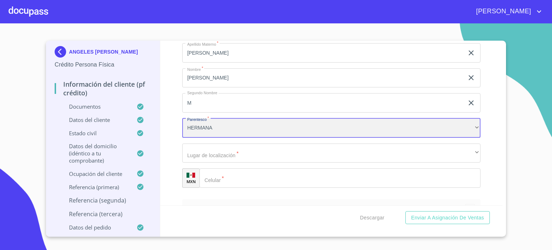
scroll to position [4037, 0]
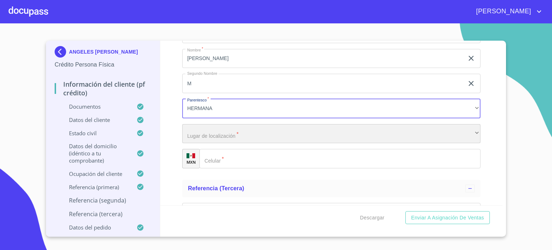
click at [222, 127] on div "​" at bounding box center [331, 133] width 298 height 19
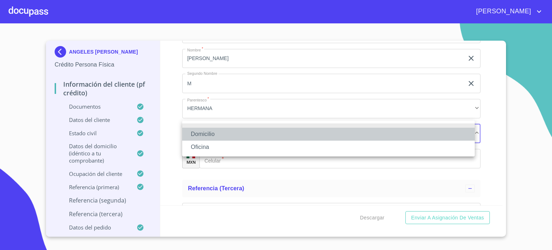
click at [228, 134] on li "Domicilio" at bounding box center [328, 134] width 293 height 13
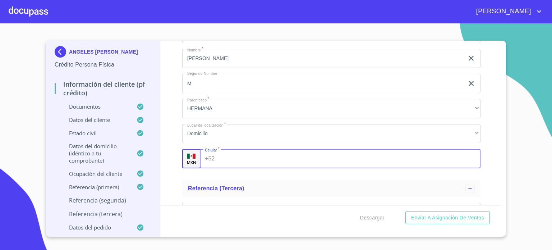
click at [224, 152] on input "Documento de identificación.   *" at bounding box center [349, 158] width 263 height 19
type input "[PHONE_NUMBER]"
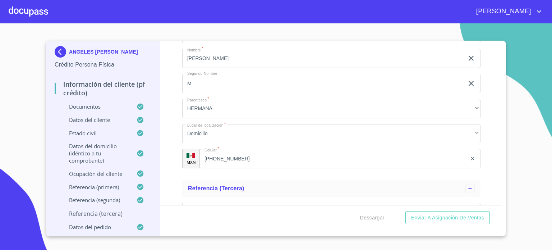
click at [481, 118] on div "Información del cliente (PF crédito) Documentos Documento de identificación.   …" at bounding box center [331, 123] width 342 height 165
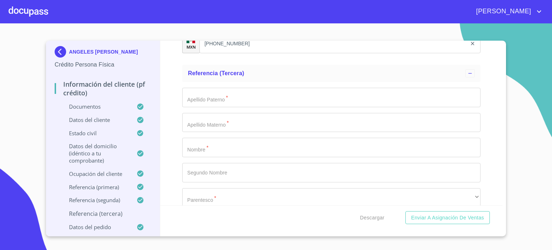
scroll to position [4166, 0]
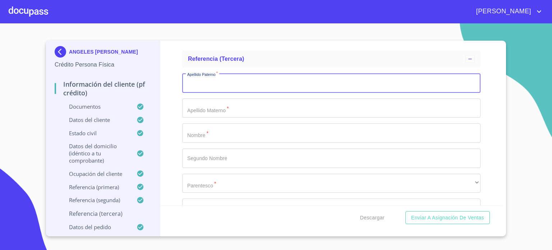
click at [237, 82] on input "Documento de identificación.   *" at bounding box center [331, 82] width 298 height 19
type input "[PERSON_NAME]"
click at [219, 109] on input "Documento de identificación.   *" at bounding box center [331, 107] width 298 height 19
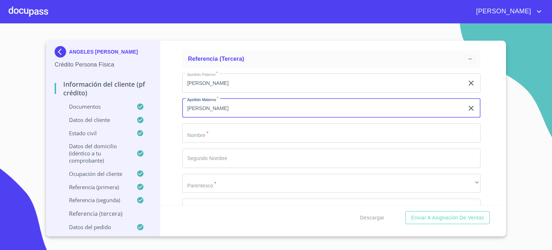
type input "[PERSON_NAME]"
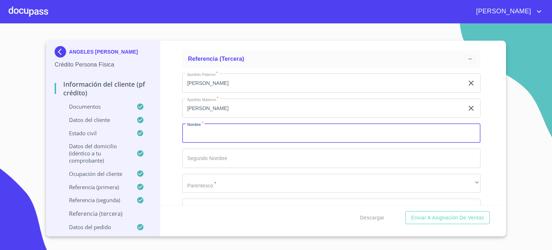
click at [220, 130] on input "Documento de identificación.   *" at bounding box center [331, 132] width 298 height 19
type input "[PERSON_NAME]"
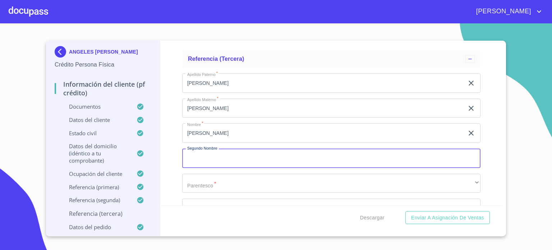
click at [217, 156] on input "Documento de identificación.   *" at bounding box center [331, 157] width 298 height 19
type input "[PERSON_NAME]"
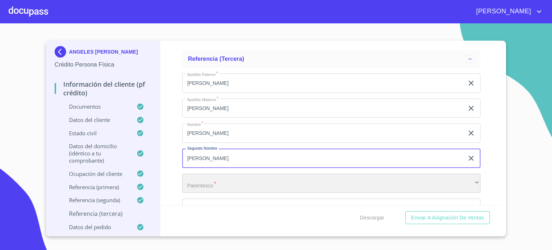
click at [217, 183] on div "​" at bounding box center [331, 183] width 298 height 19
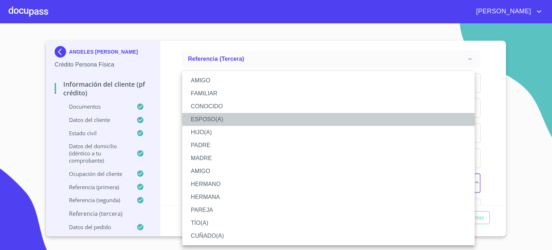
click at [214, 122] on li "ESPOSO(A)" at bounding box center [328, 119] width 293 height 13
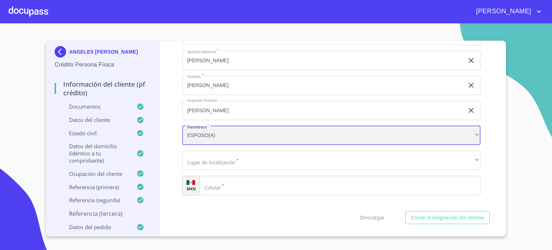
scroll to position [4243, 0]
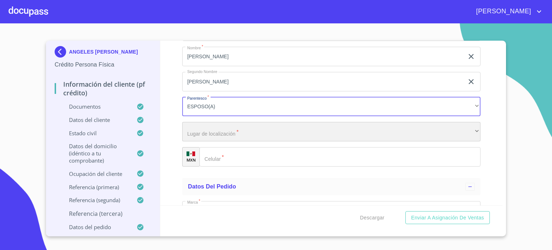
click at [227, 132] on div "​" at bounding box center [331, 131] width 298 height 19
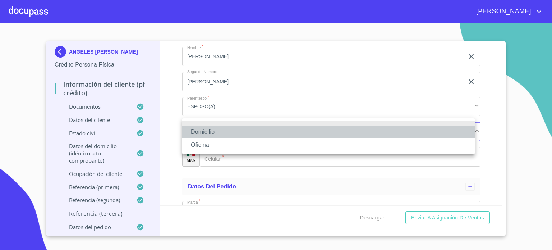
click at [213, 135] on li "Domicilio" at bounding box center [328, 131] width 293 height 13
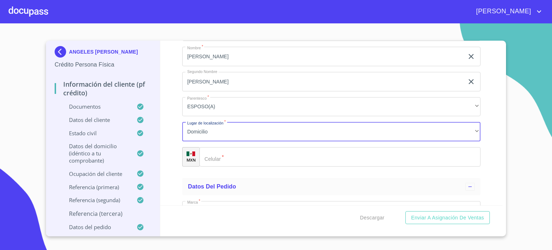
click at [230, 160] on input "Documento de identificación.   *" at bounding box center [339, 156] width 281 height 19
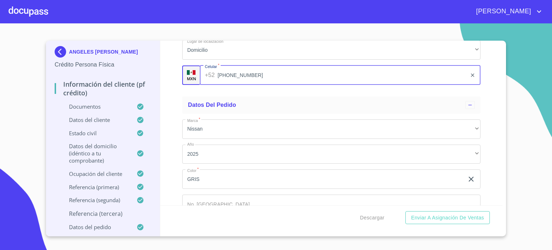
scroll to position [4362, 0]
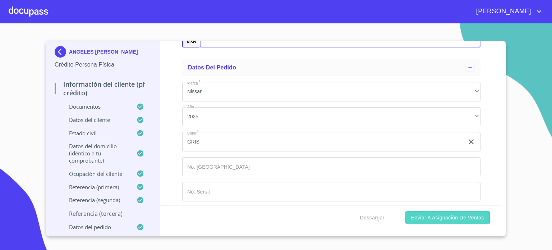
type input "[PHONE_NUMBER]"
click at [462, 217] on span "Enviar a Asignación de Ventas" at bounding box center [447, 217] width 73 height 9
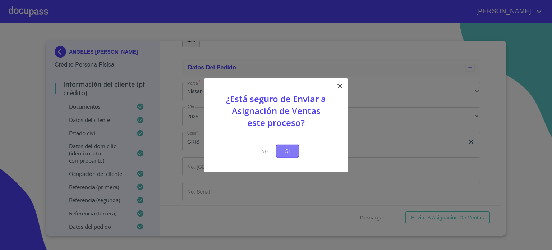
click at [294, 146] on button "Si" at bounding box center [287, 150] width 23 height 13
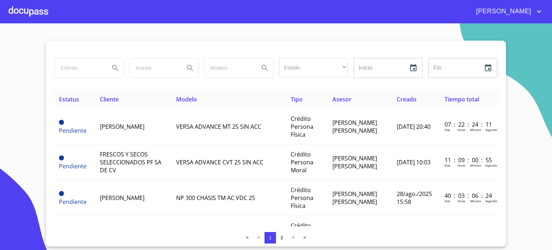
click at [40, 13] on div at bounding box center [29, 11] width 40 height 23
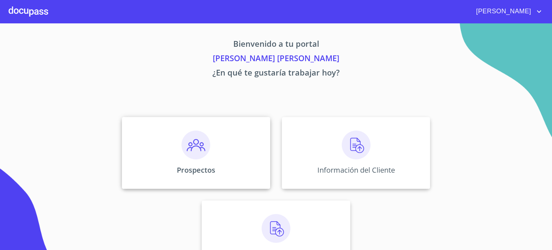
click at [199, 153] on img at bounding box center [195, 144] width 29 height 29
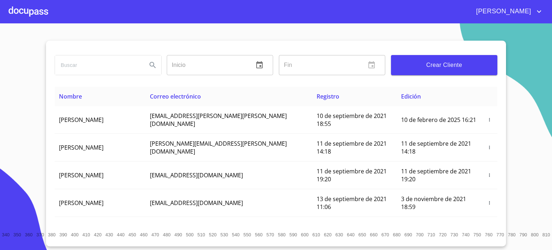
click at [119, 71] on input "search" at bounding box center [98, 64] width 86 height 19
type input "FRESCOS"
click at [152, 68] on icon "Search" at bounding box center [152, 65] width 9 height 9
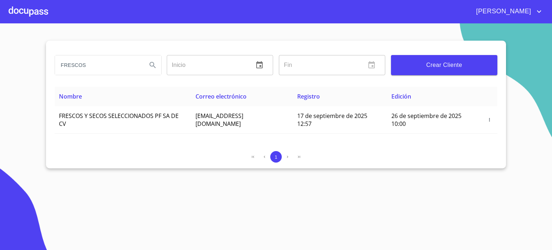
click at [37, 16] on div at bounding box center [29, 11] width 40 height 23
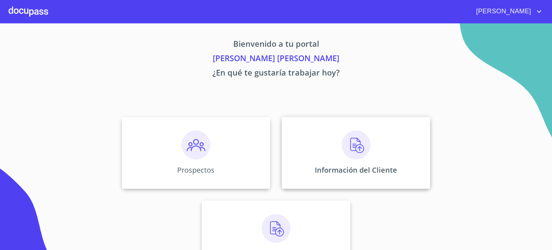
click at [320, 152] on div "Información del Cliente" at bounding box center [356, 153] width 148 height 72
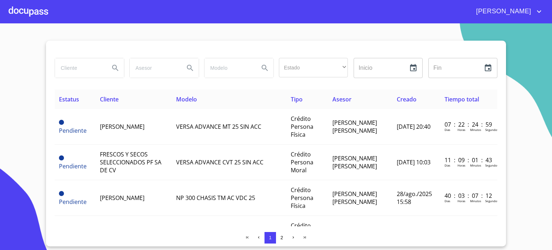
click at [24, 15] on div at bounding box center [29, 11] width 40 height 23
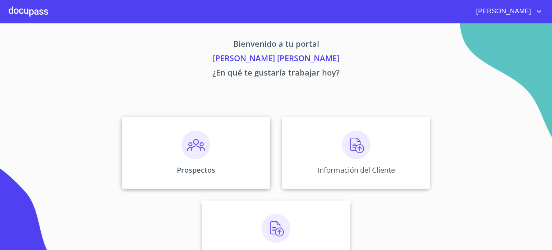
click at [200, 162] on div "Prospectos" at bounding box center [196, 153] width 148 height 72
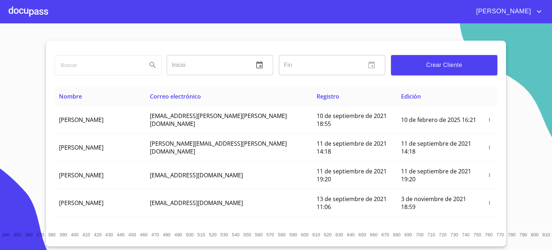
click at [106, 63] on input "search" at bounding box center [98, 64] width 86 height 19
type input "FRESCOS"
click at [153, 64] on icon "Search" at bounding box center [152, 65] width 9 height 9
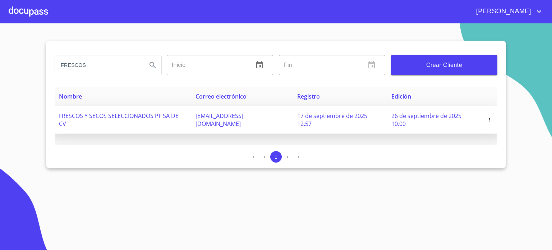
click at [489, 117] on icon "button" at bounding box center [489, 119] width 5 height 5
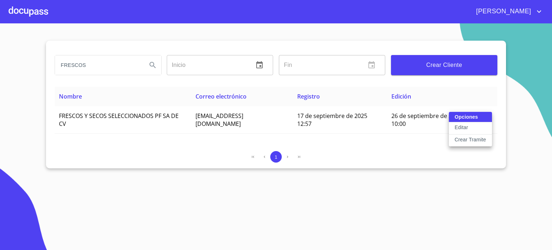
click at [461, 117] on div "Opciones Editar Crear Tramite" at bounding box center [470, 129] width 43 height 35
click at [462, 127] on p "Editar" at bounding box center [461, 127] width 13 height 7
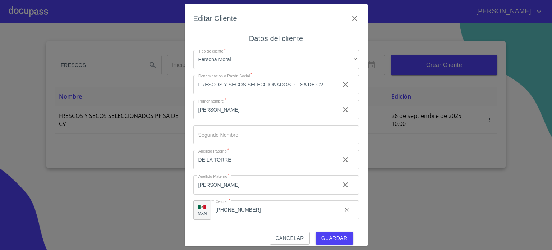
scroll to position [7, 0]
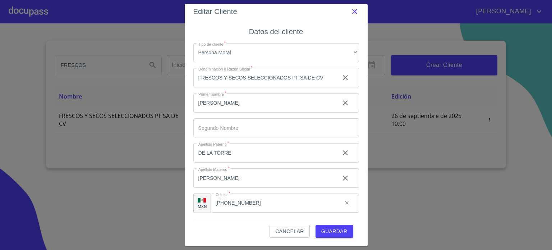
click at [350, 7] on icon "button" at bounding box center [354, 11] width 9 height 9
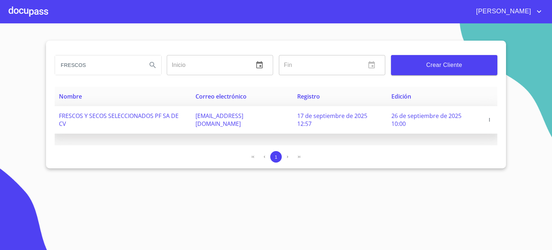
click at [491, 117] on span "button" at bounding box center [489, 119] width 7 height 5
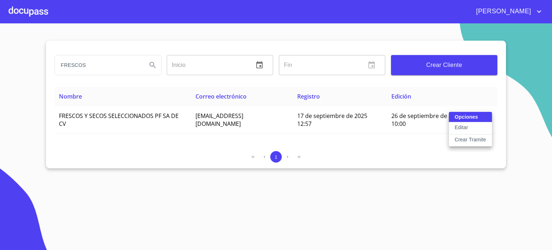
click at [524, 165] on div at bounding box center [276, 125] width 552 height 250
click at [36, 13] on div at bounding box center [29, 11] width 40 height 23
